Goal: Information Seeking & Learning: Stay updated

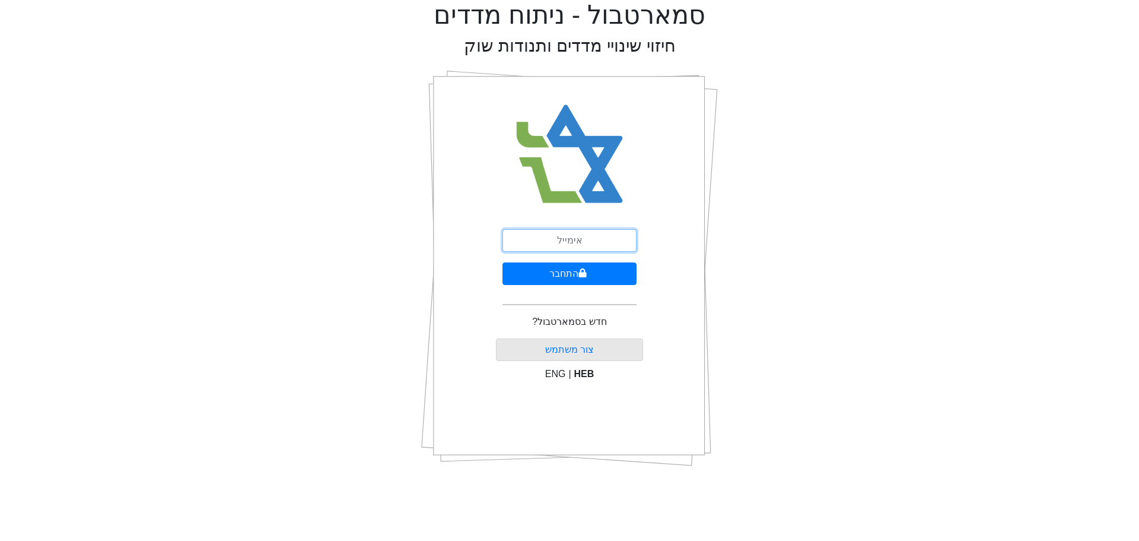
click at [550, 243] on input "email" at bounding box center [570, 240] width 134 height 23
type input "ש"
type input "[EMAIL_ADDRESS][DOMAIN_NAME]"
click at [576, 273] on button "התחבר" at bounding box center [570, 273] width 134 height 23
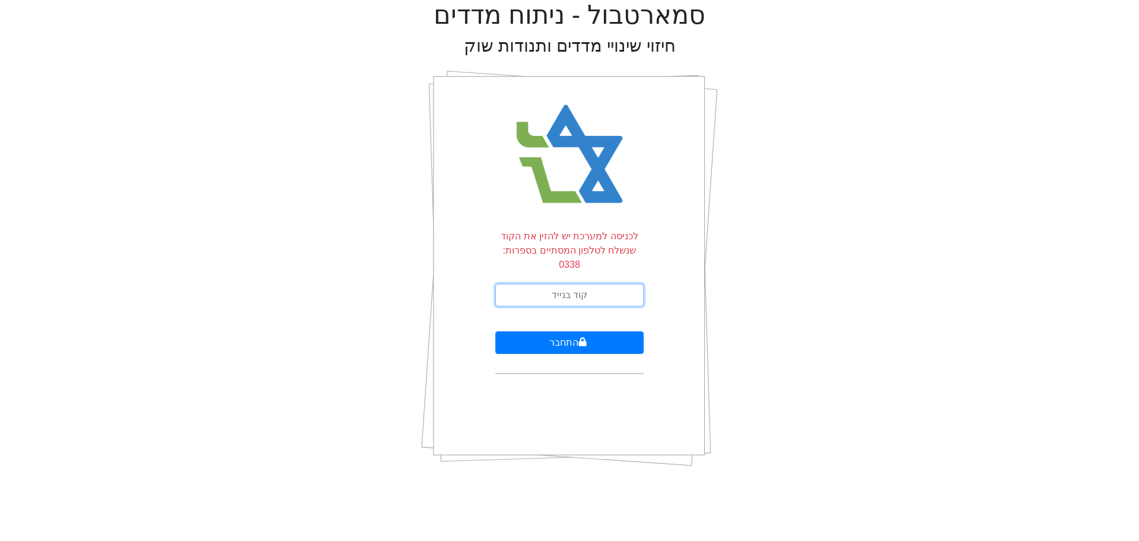
click at [582, 284] on input "text" at bounding box center [570, 295] width 148 height 23
type input "354867"
click at [554, 331] on button "התחבר" at bounding box center [570, 342] width 148 height 23
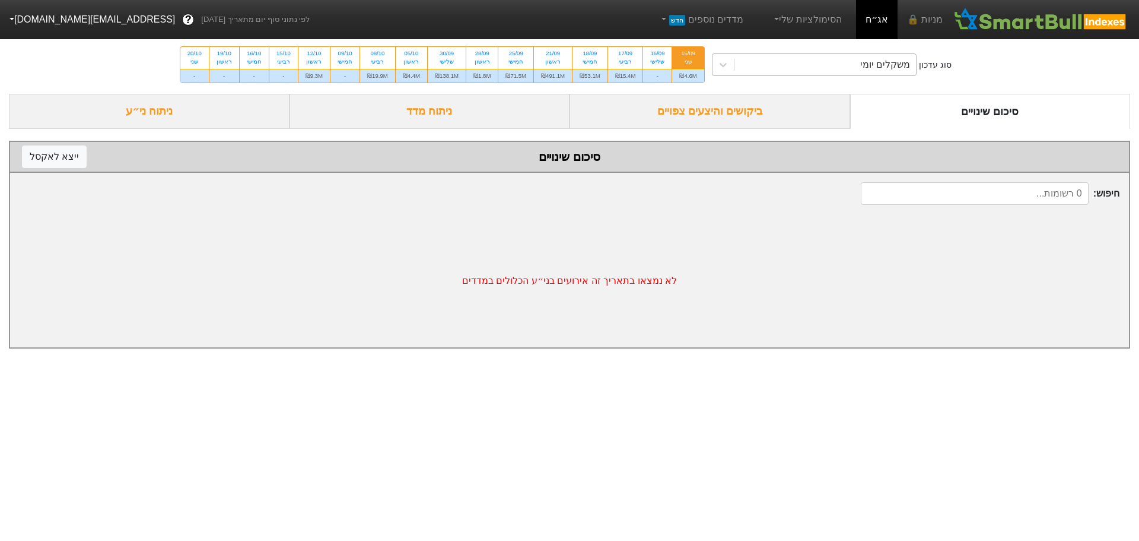
click at [781, 69] on div "משקלים יומי" at bounding box center [826, 64] width 182 height 21
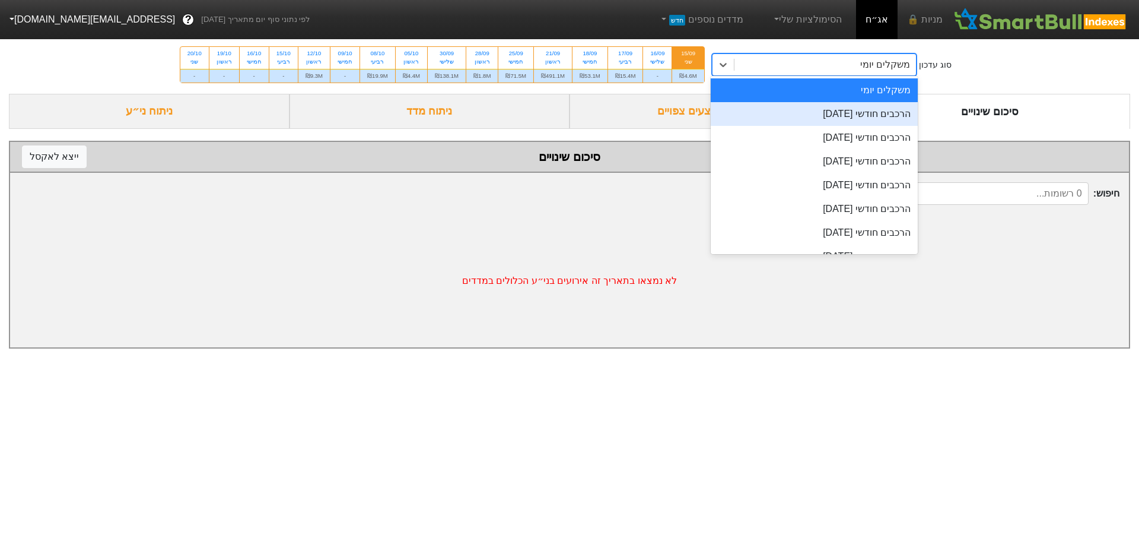
click at [803, 113] on div "הרכבים חודשי [DATE]" at bounding box center [815, 114] width 208 height 24
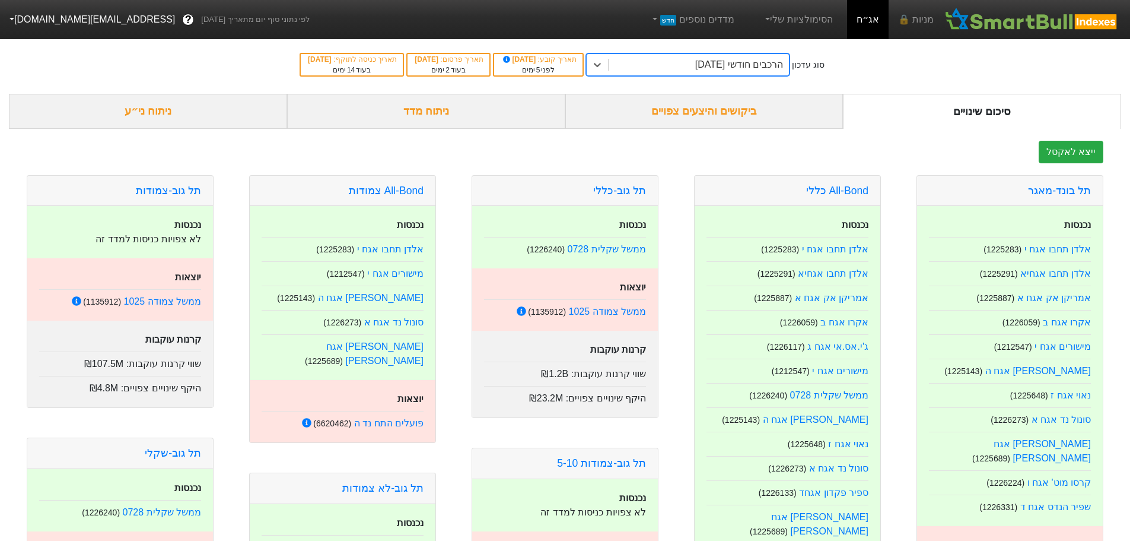
click at [703, 110] on div "ביקושים והיצעים צפויים" at bounding box center [705, 111] width 278 height 35
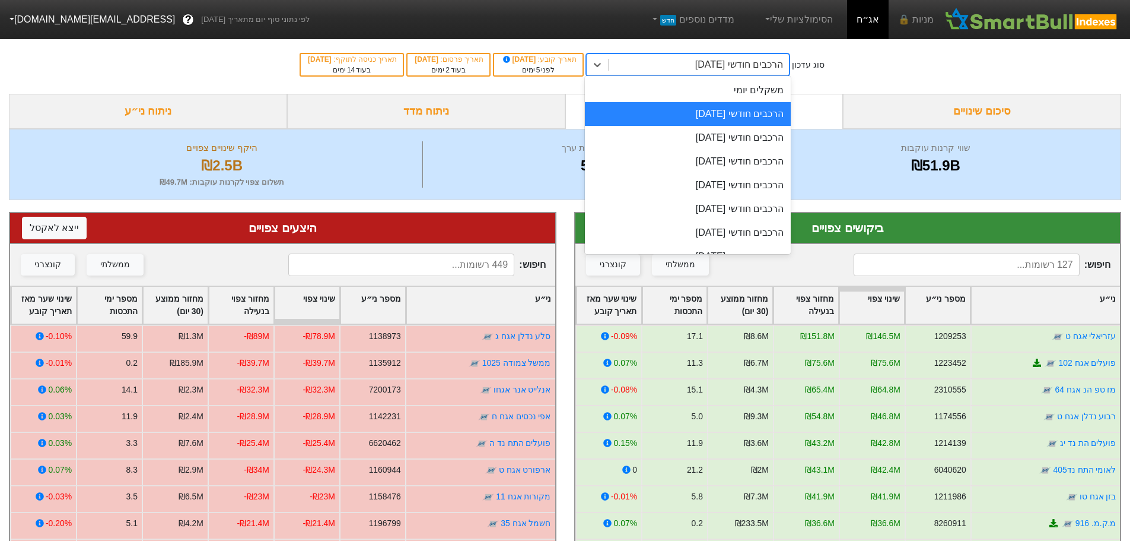
click at [714, 62] on div "הרכבים חודשי [DATE]" at bounding box center [739, 65] width 88 height 14
click at [758, 87] on div "משקלים יומי" at bounding box center [688, 90] width 206 height 24
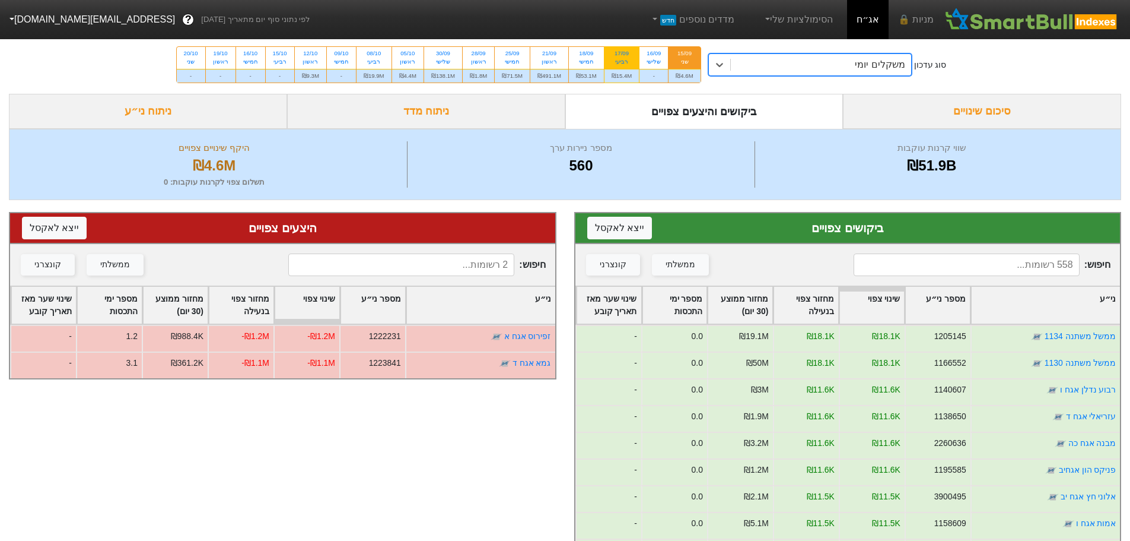
click at [622, 58] on div "רביעי" at bounding box center [622, 62] width 21 height 8
click at [622, 55] on input "17/09 רביעי ₪15.4M" at bounding box center [618, 51] width 8 height 8
radio input "true"
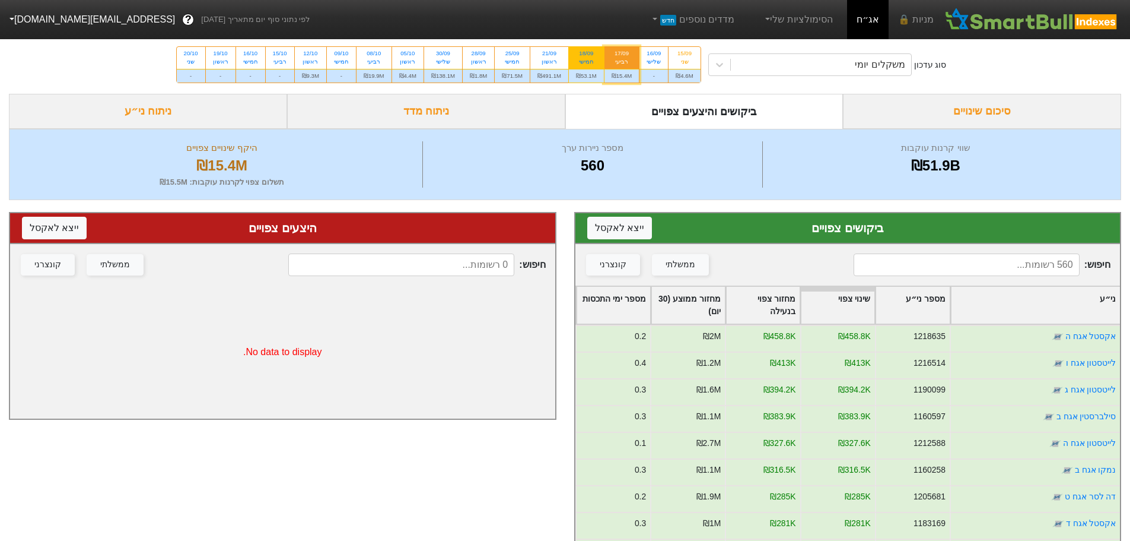
click at [587, 58] on div "חמישי" at bounding box center [586, 62] width 21 height 8
click at [586, 55] on input "18/09 חמישי ₪53.1M" at bounding box center [583, 51] width 8 height 8
radio input "true"
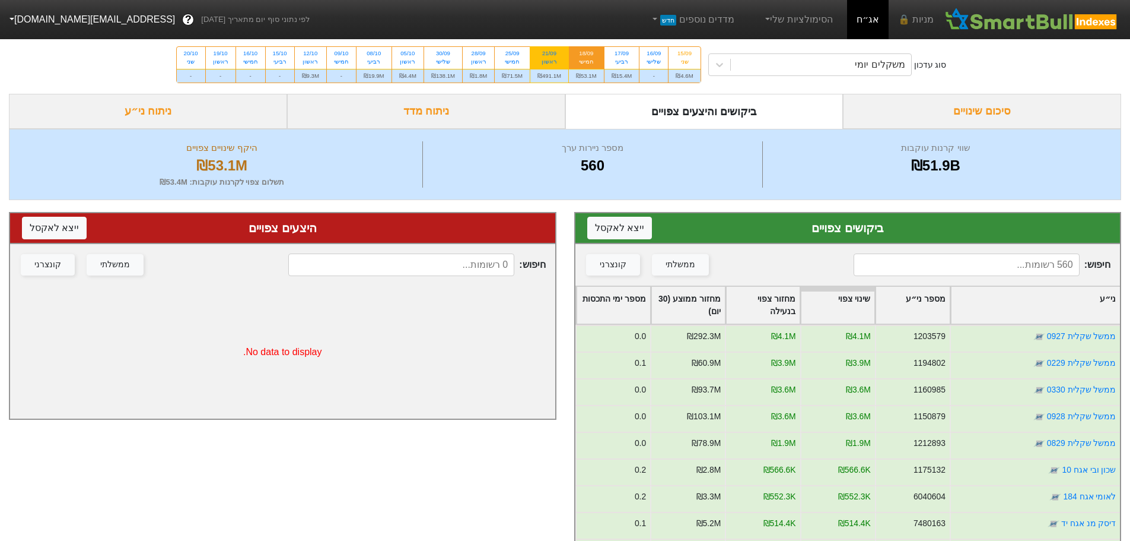
click at [546, 58] on div "ראשון" at bounding box center [550, 62] width 24 height 8
click at [546, 55] on input "21/09 ראשון ₪491.1M" at bounding box center [546, 51] width 8 height 8
radio input "true"
click at [973, 116] on div "סיכום שינויים" at bounding box center [982, 111] width 278 height 35
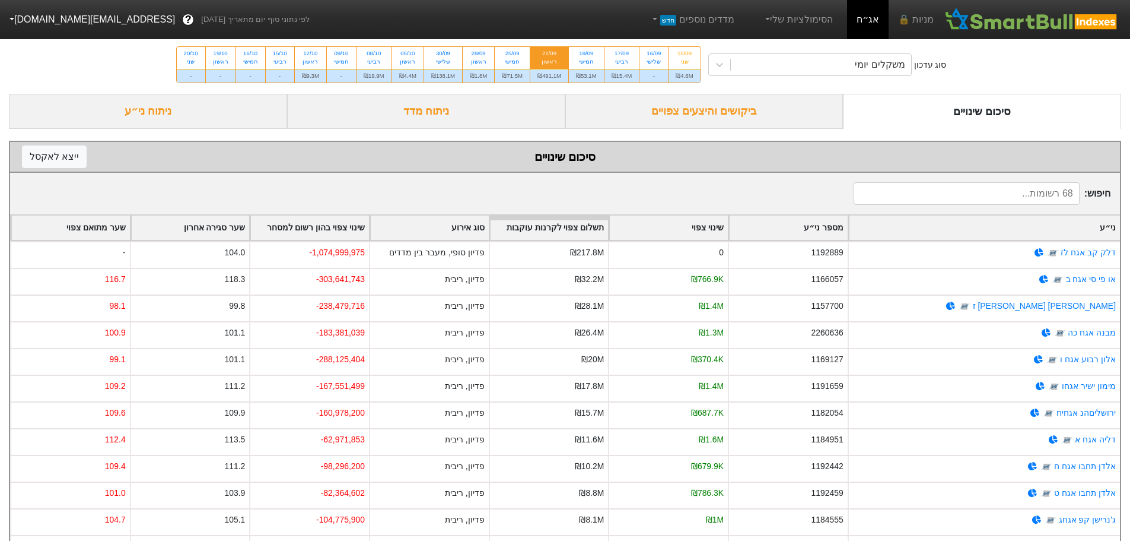
click at [717, 110] on div "ביקושים והיצעים צפויים" at bounding box center [705, 111] width 278 height 35
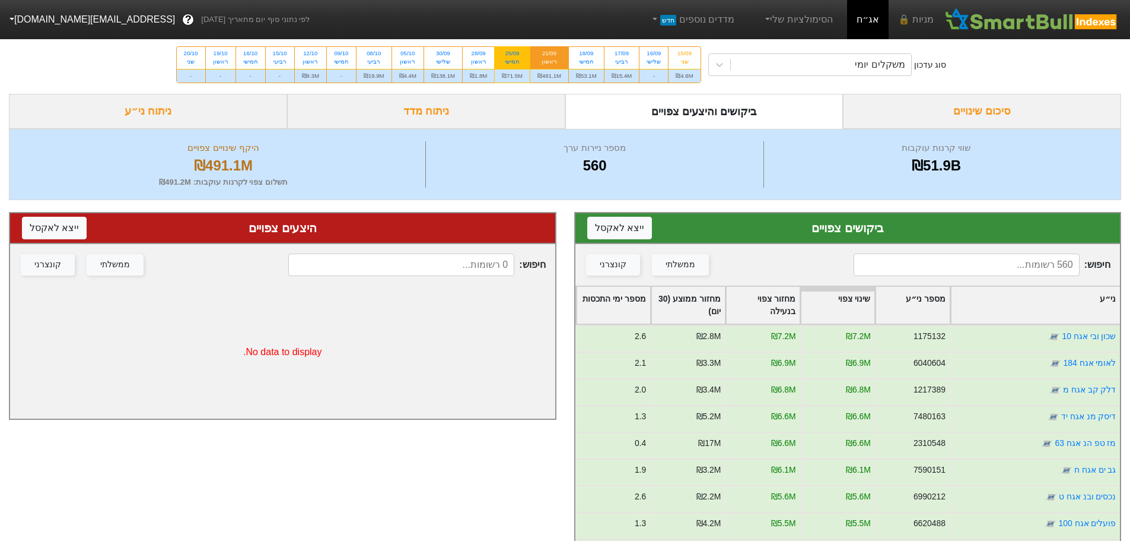
click at [508, 61] on div "חמישי" at bounding box center [512, 62] width 21 height 8
click at [508, 55] on input "25/09 חמישי ₪71.5M" at bounding box center [509, 51] width 8 height 8
radio input "true"
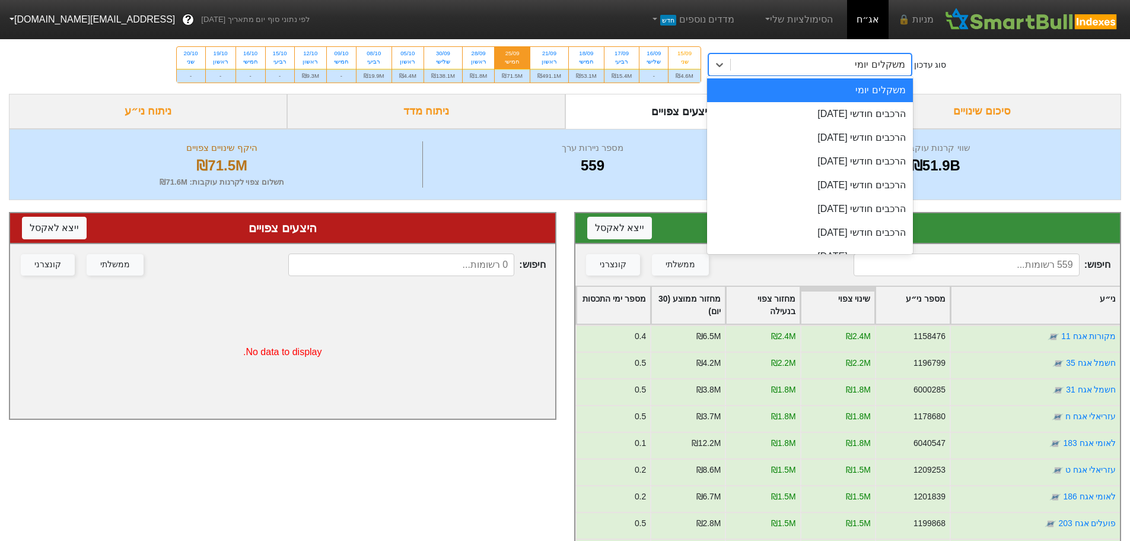
click at [826, 62] on div "משקלים יומי" at bounding box center [821, 64] width 180 height 21
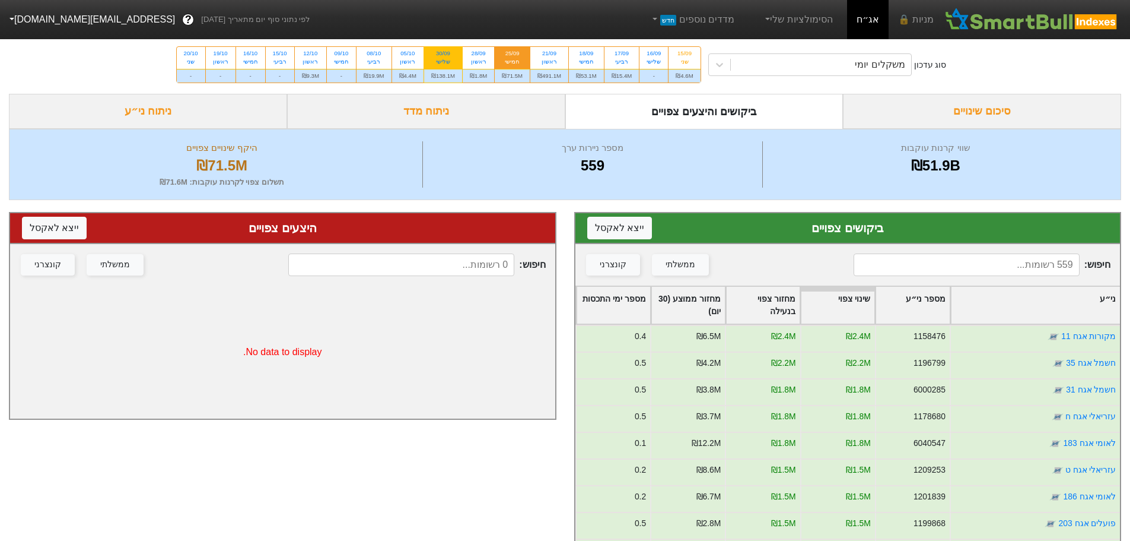
click at [455, 58] on div "שלישי" at bounding box center [443, 62] width 24 height 8
click at [443, 55] on input "30/09 שלישי ₪138.1M" at bounding box center [440, 51] width 8 height 8
radio input "true"
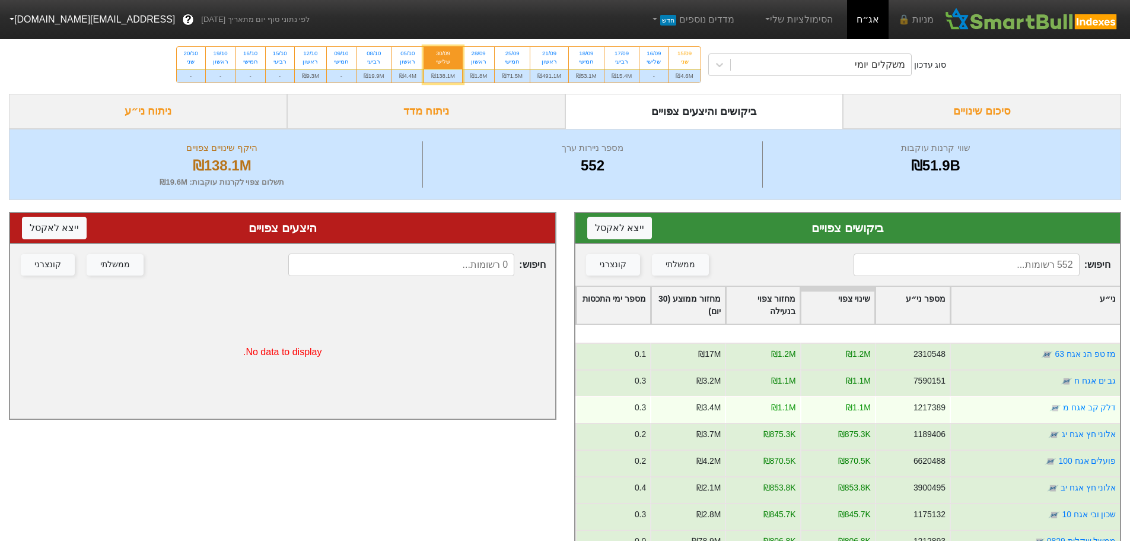
scroll to position [415, 0]
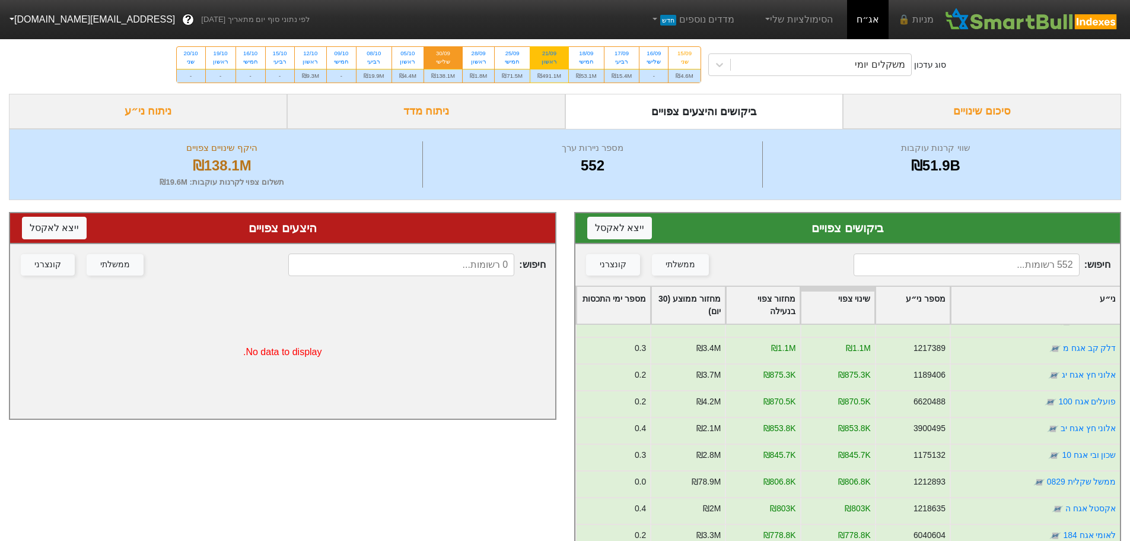
click at [552, 52] on div "21/09" at bounding box center [550, 53] width 24 height 8
click at [550, 52] on input "21/09 ראשון ₪491.1M" at bounding box center [546, 51] width 8 height 8
radio input "true"
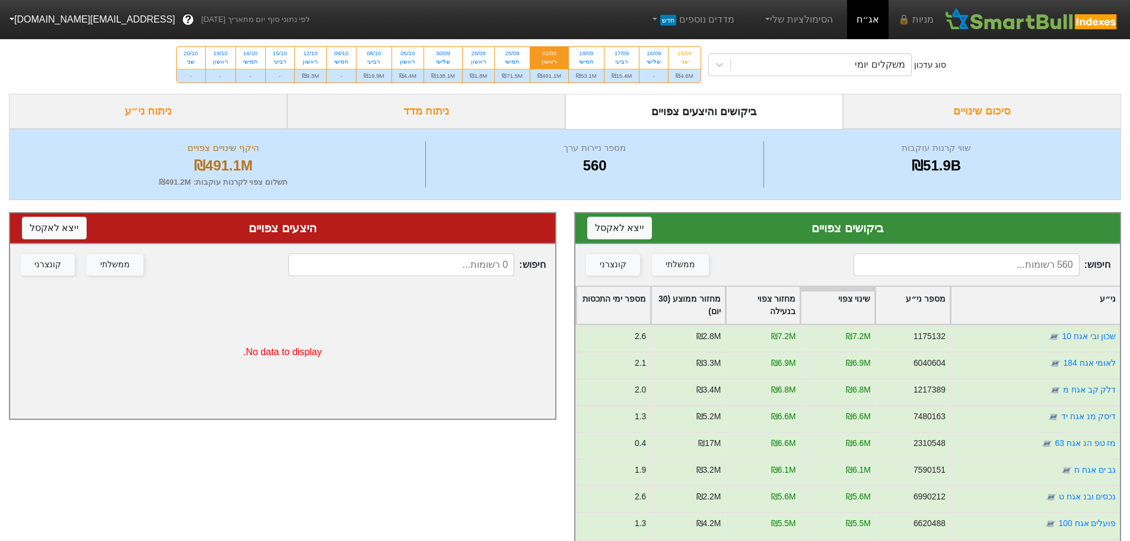
click at [957, 111] on div "סיכום שינויים" at bounding box center [982, 111] width 278 height 35
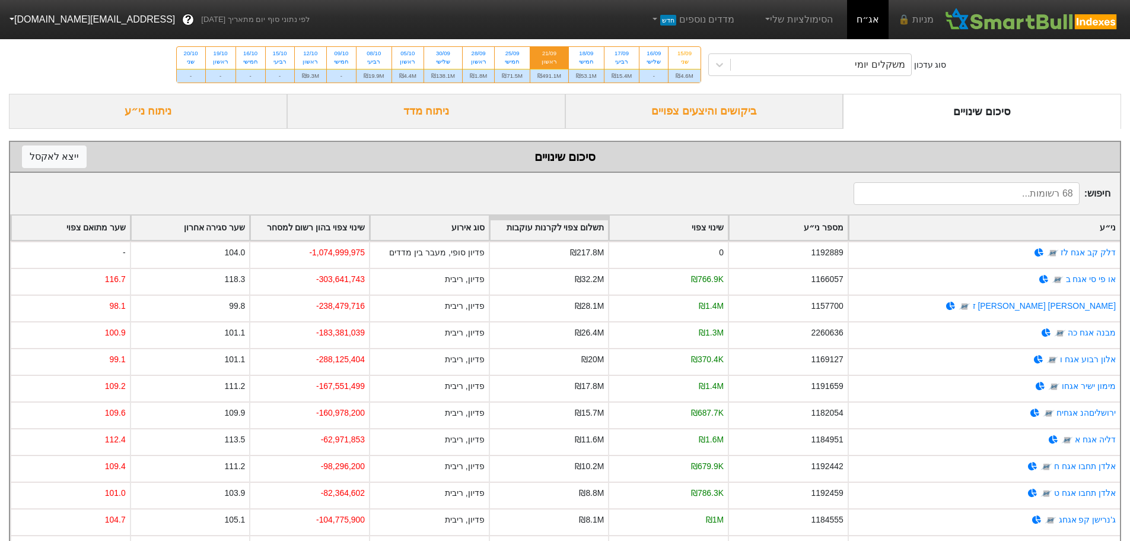
click at [687, 109] on div "ביקושים והיצעים צפויים" at bounding box center [705, 111] width 278 height 35
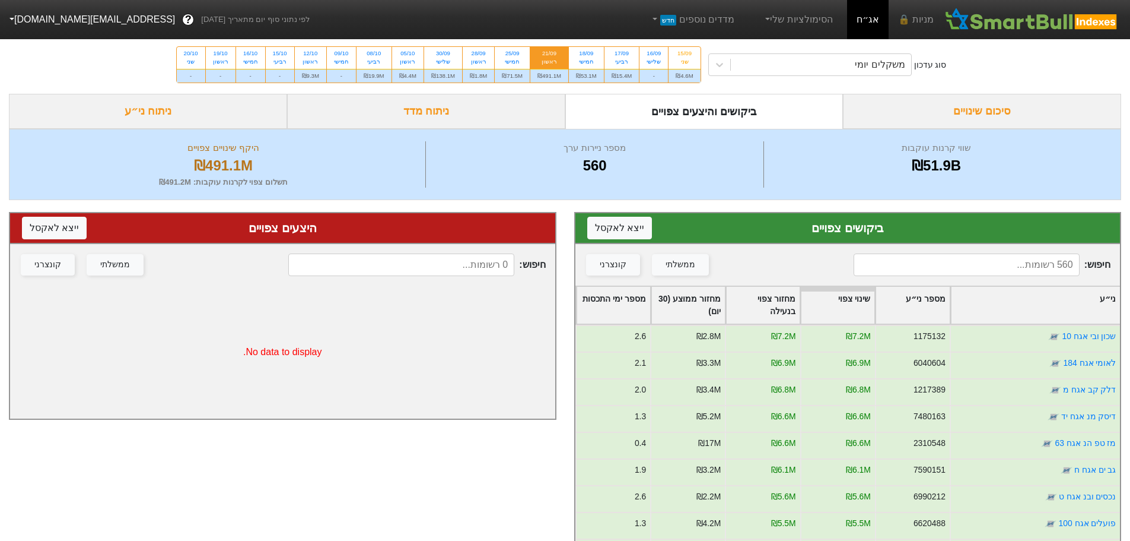
click at [1072, 72] on div "סוג עדכון משקלים יומי 15/09 שני ₪4.6M 16/09 שלישי - 17/09 רביעי ₪15.4M 18/09 חמ…" at bounding box center [565, 65] width 1130 height 58
